Goal: Task Accomplishment & Management: Manage account settings

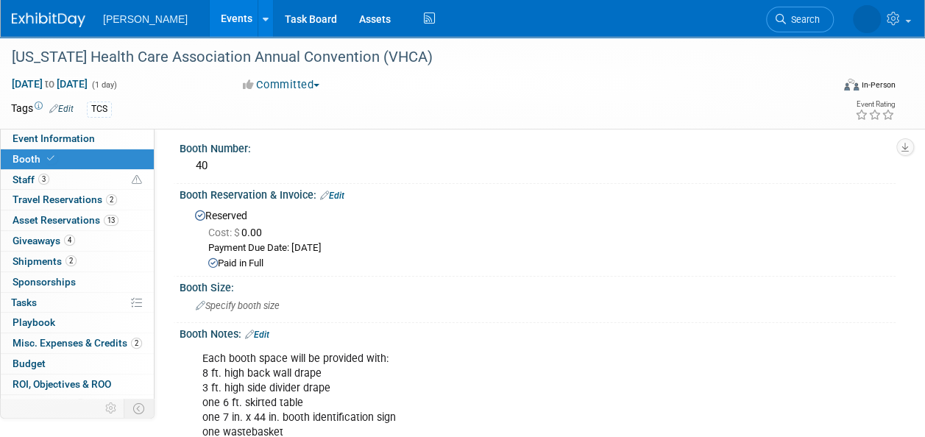
scroll to position [7, 0]
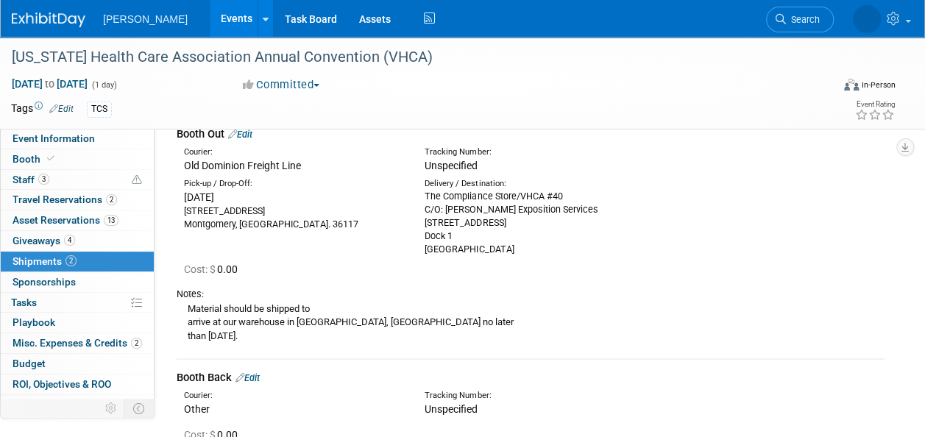
click at [44, 256] on span "Shipments 2" at bounding box center [45, 261] width 64 height 12
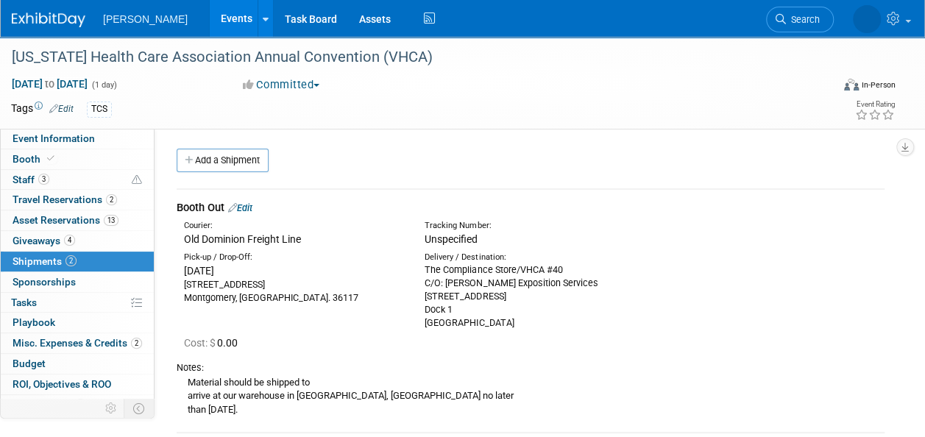
click at [250, 210] on link "Edit" at bounding box center [240, 207] width 24 height 11
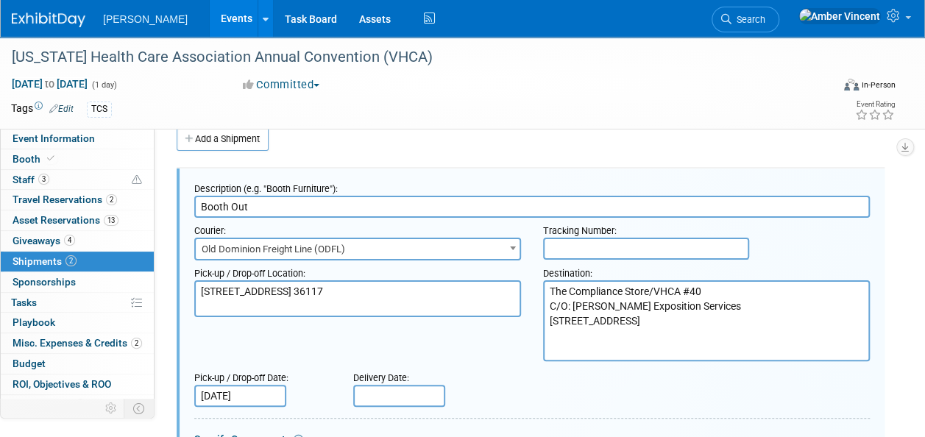
click at [255, 392] on input "Sep 8, 2025" at bounding box center [240, 396] width 92 height 22
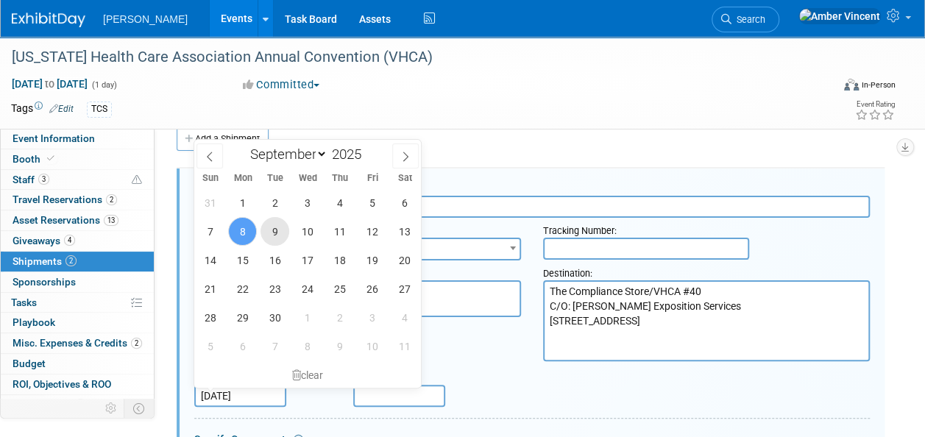
click at [276, 234] on span "9" at bounding box center [275, 231] width 29 height 29
type input "Sep 9, 2025"
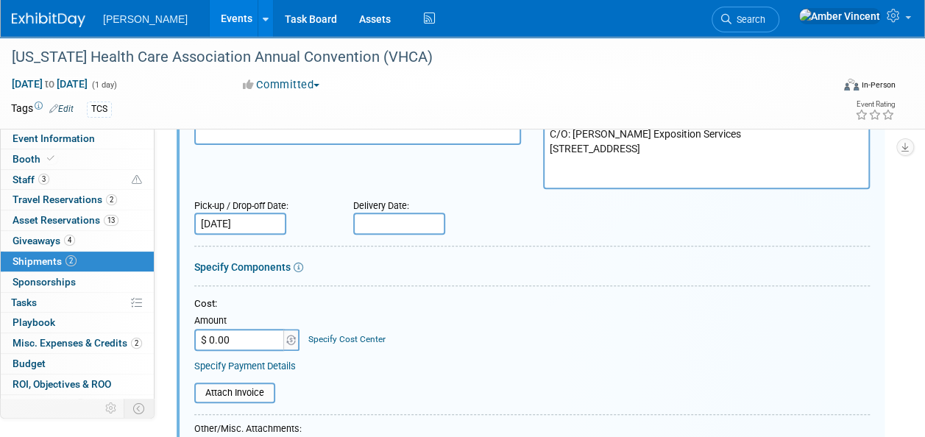
scroll to position [537, 0]
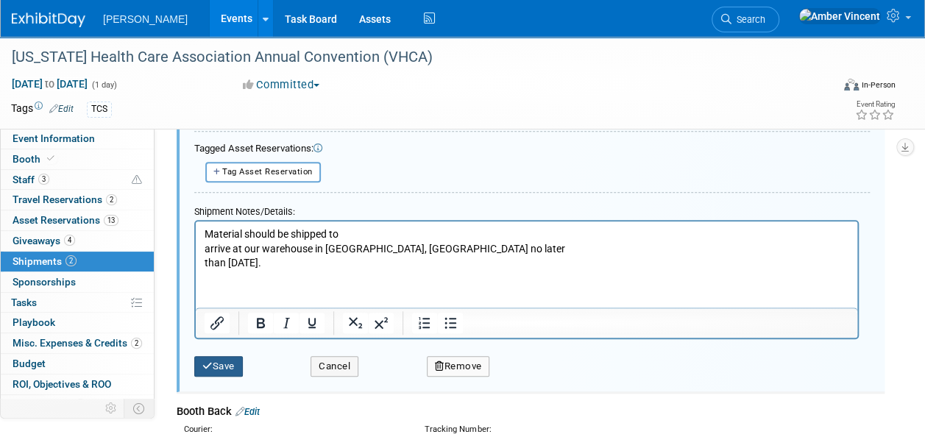
click at [195, 361] on button "Save" at bounding box center [218, 366] width 49 height 21
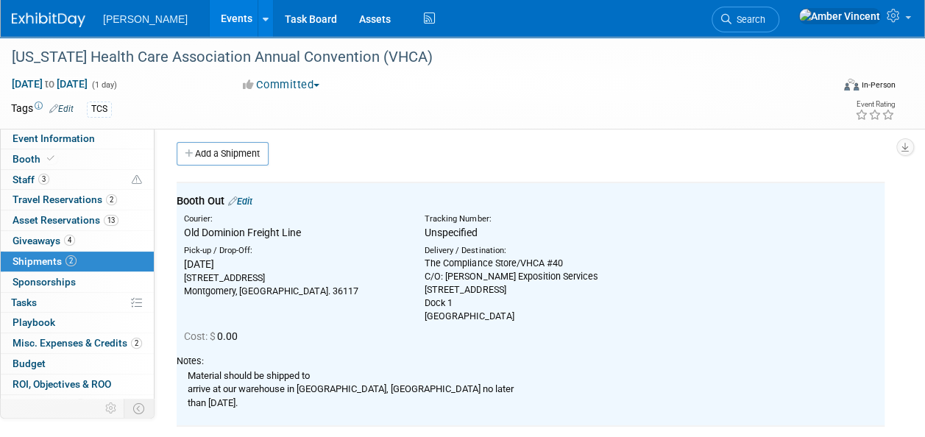
scroll to position [0, 0]
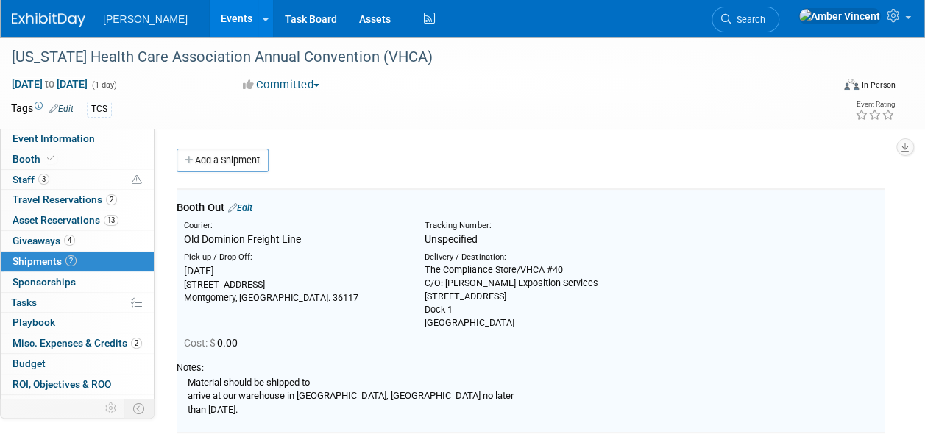
click at [766, 18] on span "Search" at bounding box center [749, 19] width 34 height 11
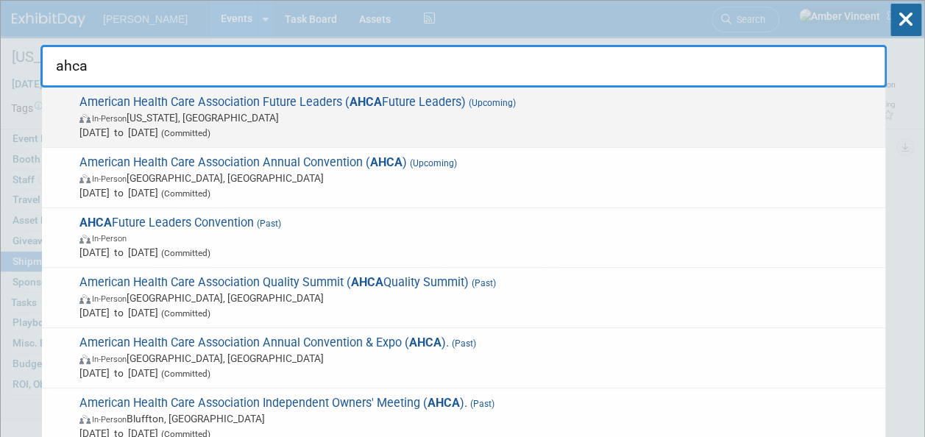
type input "ahca"
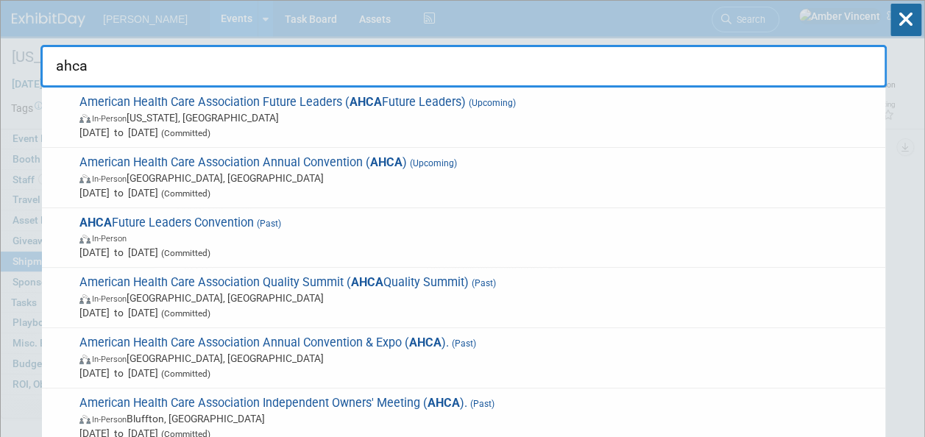
click at [437, 108] on span "American Health Care Association Future Leaders ( AHCA Future Leaders) (Upcomin…" at bounding box center [476, 117] width 803 height 45
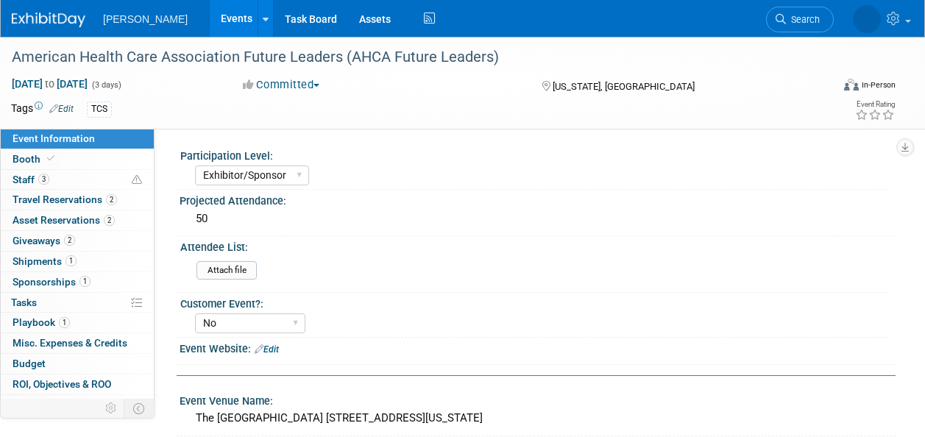
select select "Exhibitor/Sponsor"
select select "No"
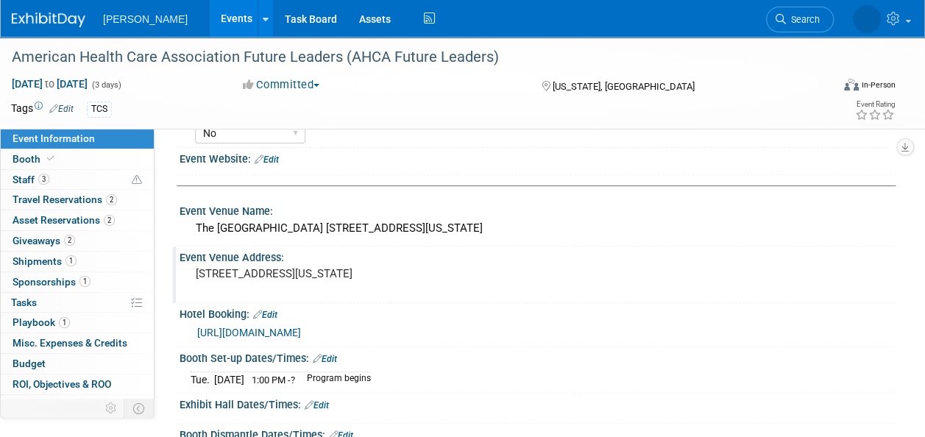
scroll to position [221, 0]
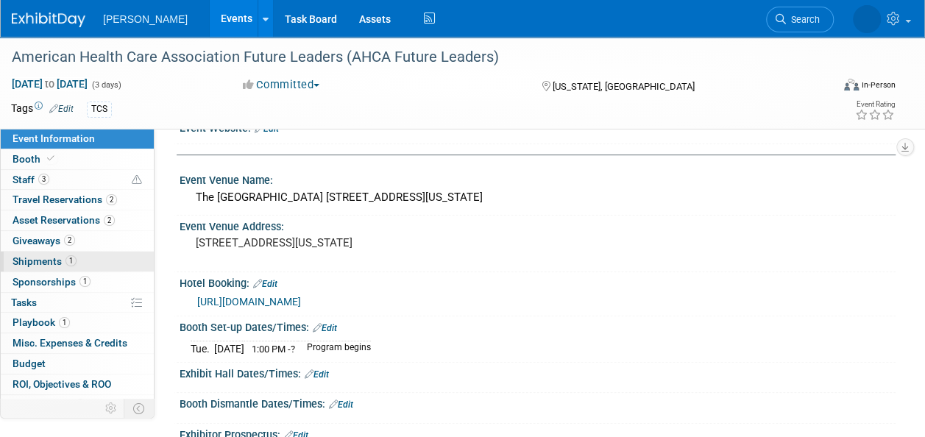
click at [51, 261] on span "Shipments 1" at bounding box center [45, 261] width 64 height 12
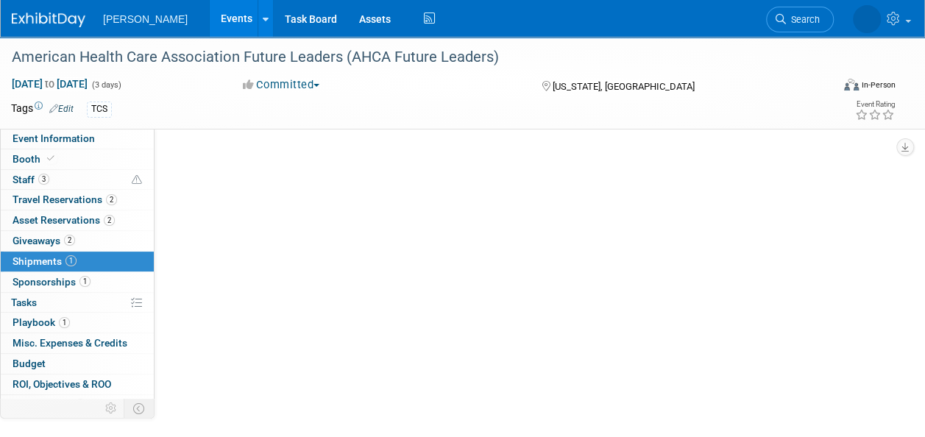
scroll to position [0, 0]
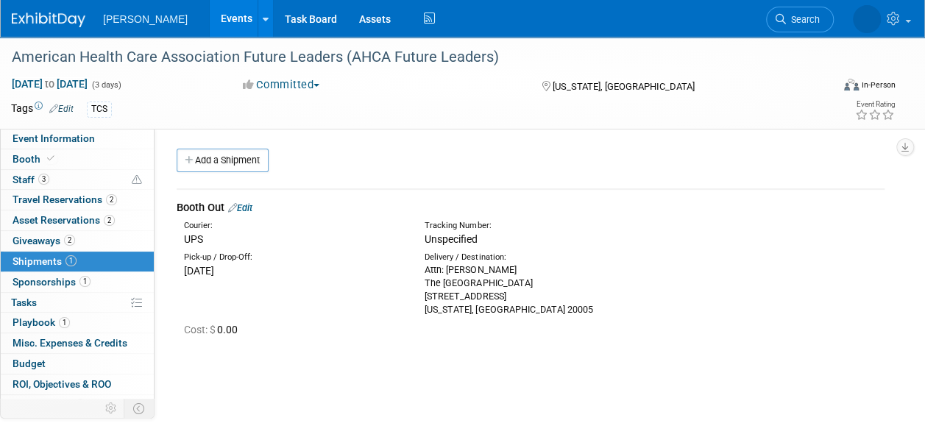
drag, startPoint x: 423, startPoint y: 270, endPoint x: 544, endPoint y: 308, distance: 126.6
click at [544, 308] on div "Delivery / Destination: Attn: Jaime Butler The Madison Hotel 1177 15th St NW Wa…" at bounding box center [534, 284] width 241 height 65
drag, startPoint x: 544, startPoint y: 308, endPoint x: 494, endPoint y: 302, distance: 50.5
copy div "Attn: Jaime Butler The Madison Hotel 1177 15th St NW Washington, DC 20005"
